Goal: Task Accomplishment & Management: Complete application form

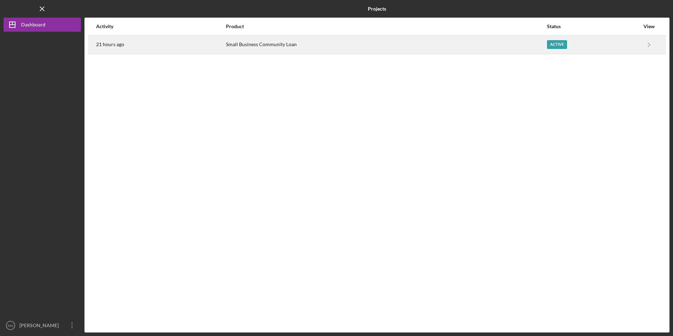
click at [254, 53] on div "Small Business Community Loan" at bounding box center [386, 45] width 320 height 18
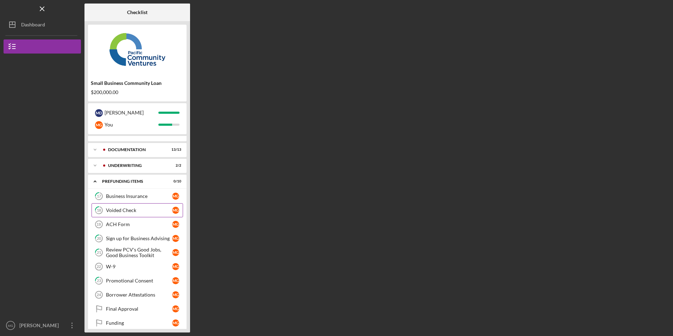
scroll to position [17, 0]
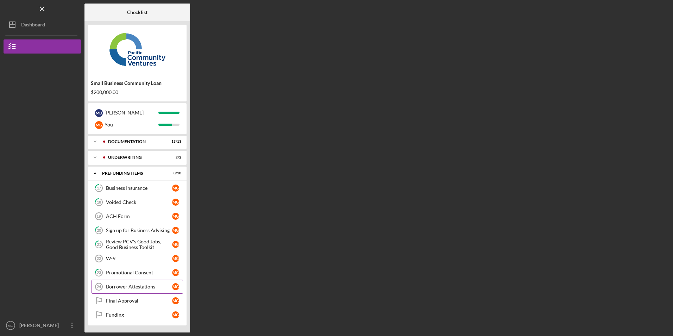
click at [125, 287] on div "Borrower Attestations" at bounding box center [139, 287] width 66 height 6
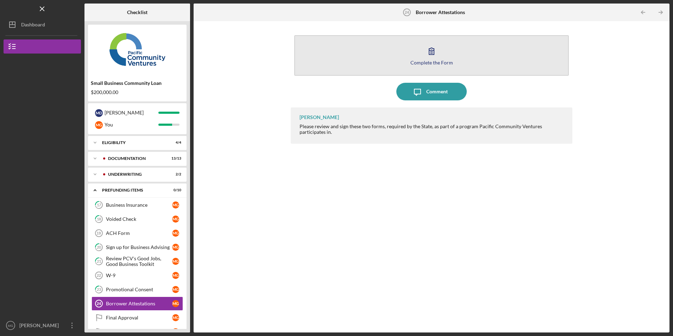
click at [390, 52] on button "Complete the Form Form" at bounding box center [431, 55] width 274 height 40
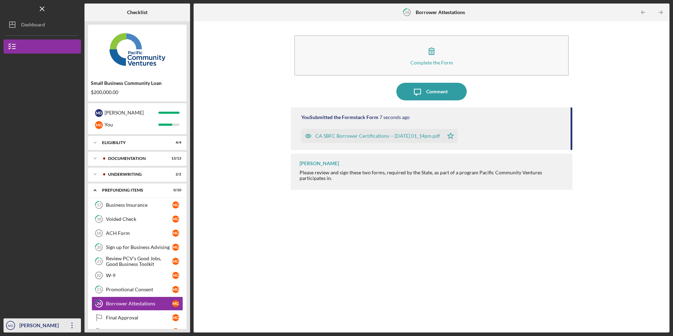
click at [72, 326] on icon "Icon/Overflow" at bounding box center [72, 325] width 18 height 18
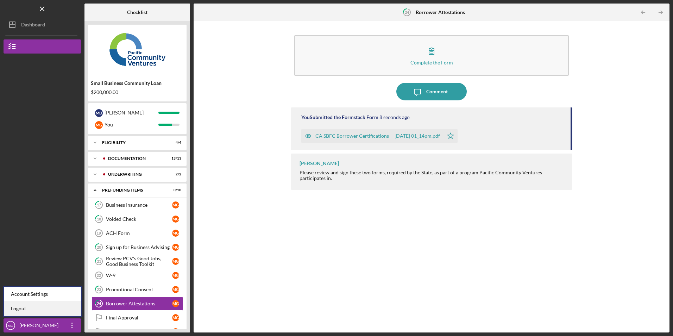
click at [61, 314] on link "Logout" at bounding box center [42, 308] width 77 height 14
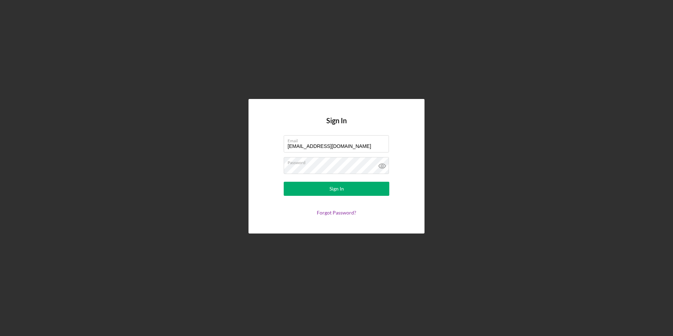
drag, startPoint x: 341, startPoint y: 145, endPoint x: 241, endPoint y: 144, distance: 99.9
click at [241, 144] on div "Sign In Email juanashhc@ymail.com Password Sign In Forgot Password?" at bounding box center [337, 166] width 666 height 332
type input "l"
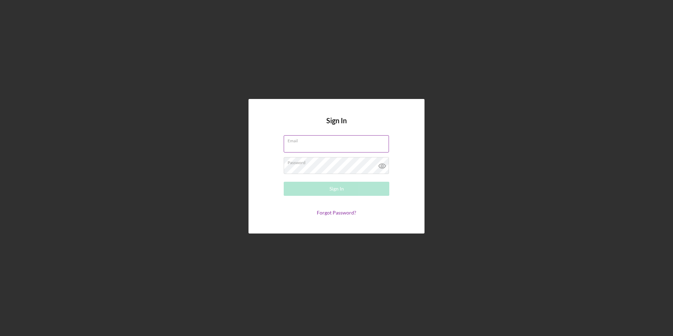
type input "mlupedelgadillo@gmail.com"
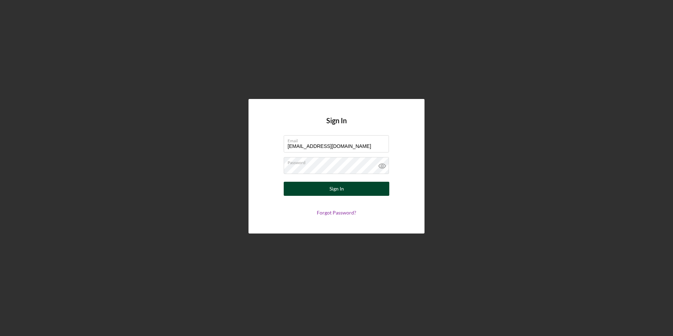
click at [303, 194] on button "Sign In" at bounding box center [337, 189] width 106 height 14
